Goal: Task Accomplishment & Management: Manage account settings

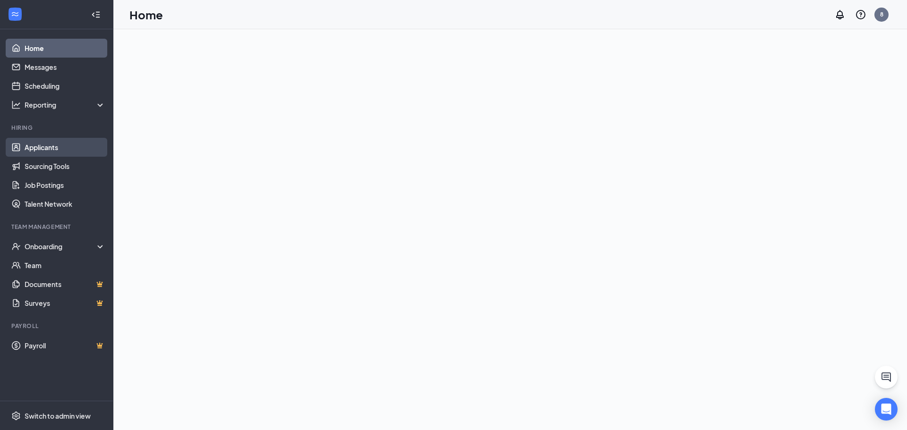
click at [55, 146] on link "Applicants" at bounding box center [65, 147] width 81 height 19
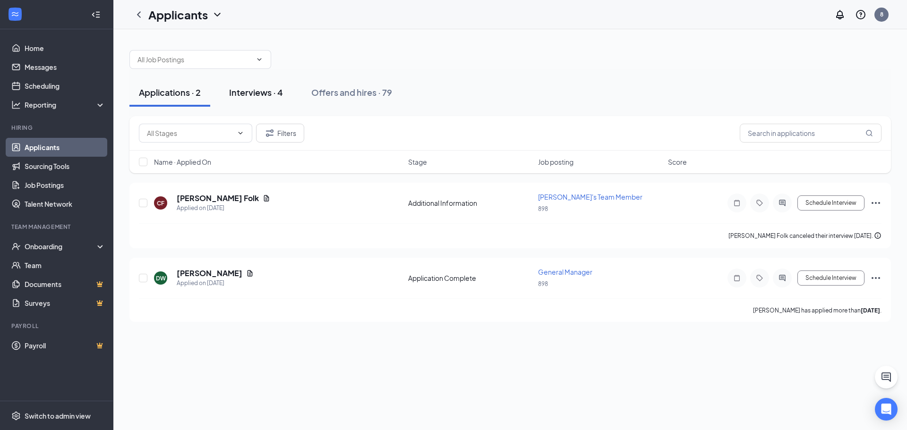
click at [239, 90] on div "Interviews · 4" at bounding box center [256, 92] width 54 height 12
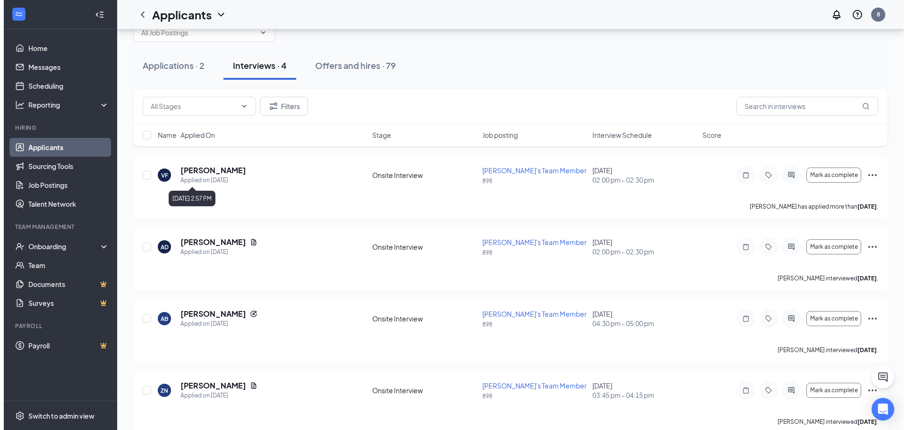
scroll to position [42, 0]
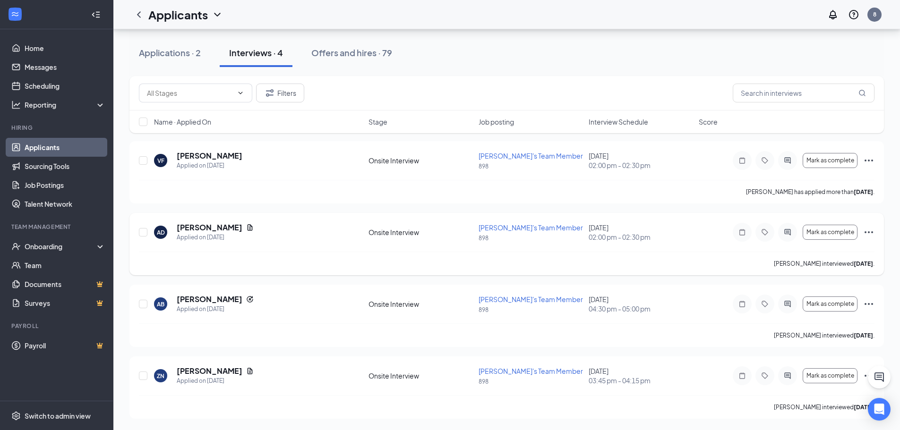
click at [190, 220] on div "AD [PERSON_NAME] Applied on [DATE] Onsite Interview [PERSON_NAME]'s Team Member…" at bounding box center [506, 244] width 754 height 62
click at [203, 232] on h5 "[PERSON_NAME]" at bounding box center [210, 227] width 66 height 10
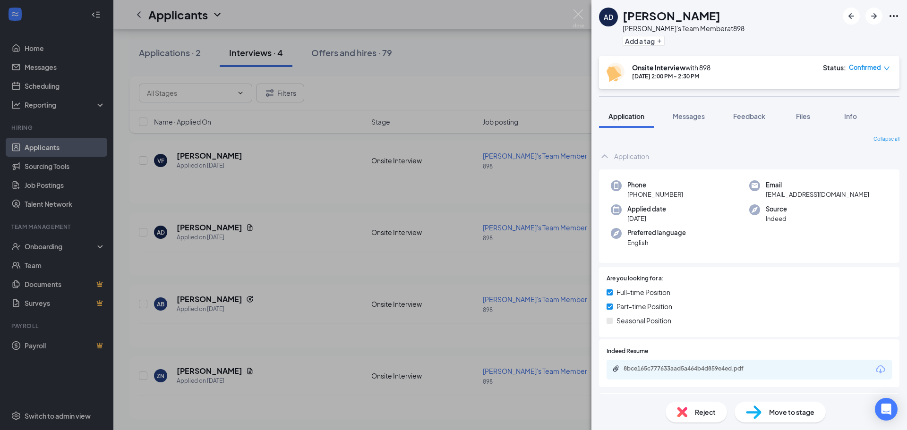
click at [681, 408] on img at bounding box center [682, 412] width 10 height 10
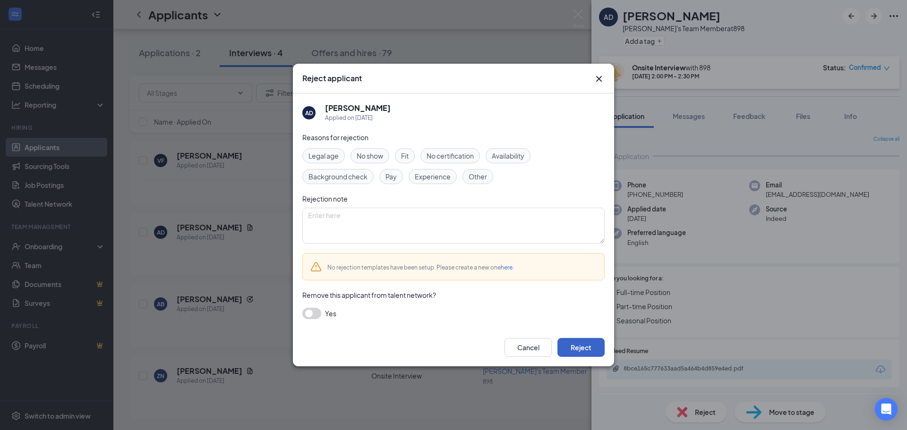
click at [582, 344] on button "Reject" at bounding box center [580, 347] width 47 height 19
